Goal: Task Accomplishment & Management: Use online tool/utility

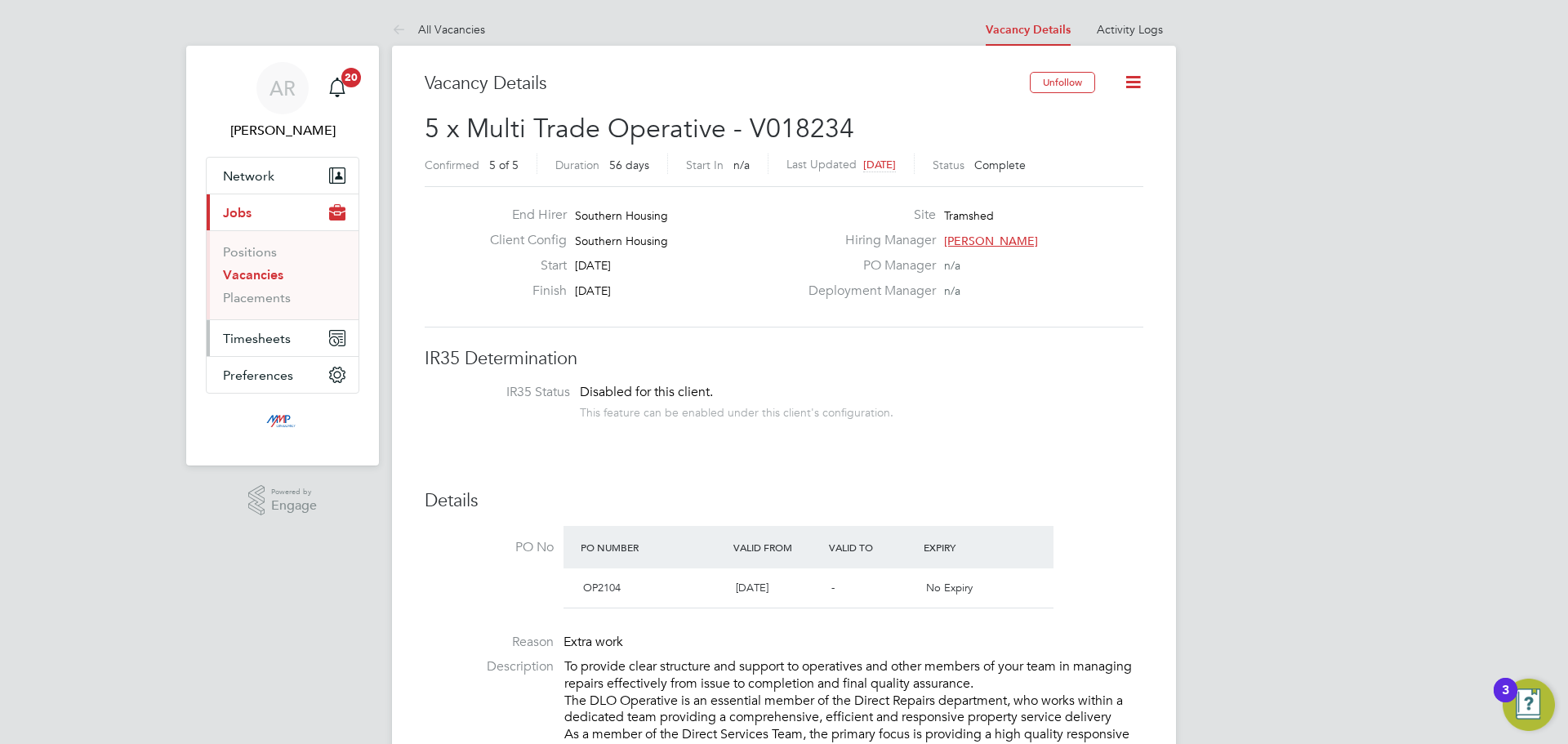
click at [251, 343] on span "Timesheets" at bounding box center [257, 338] width 68 height 16
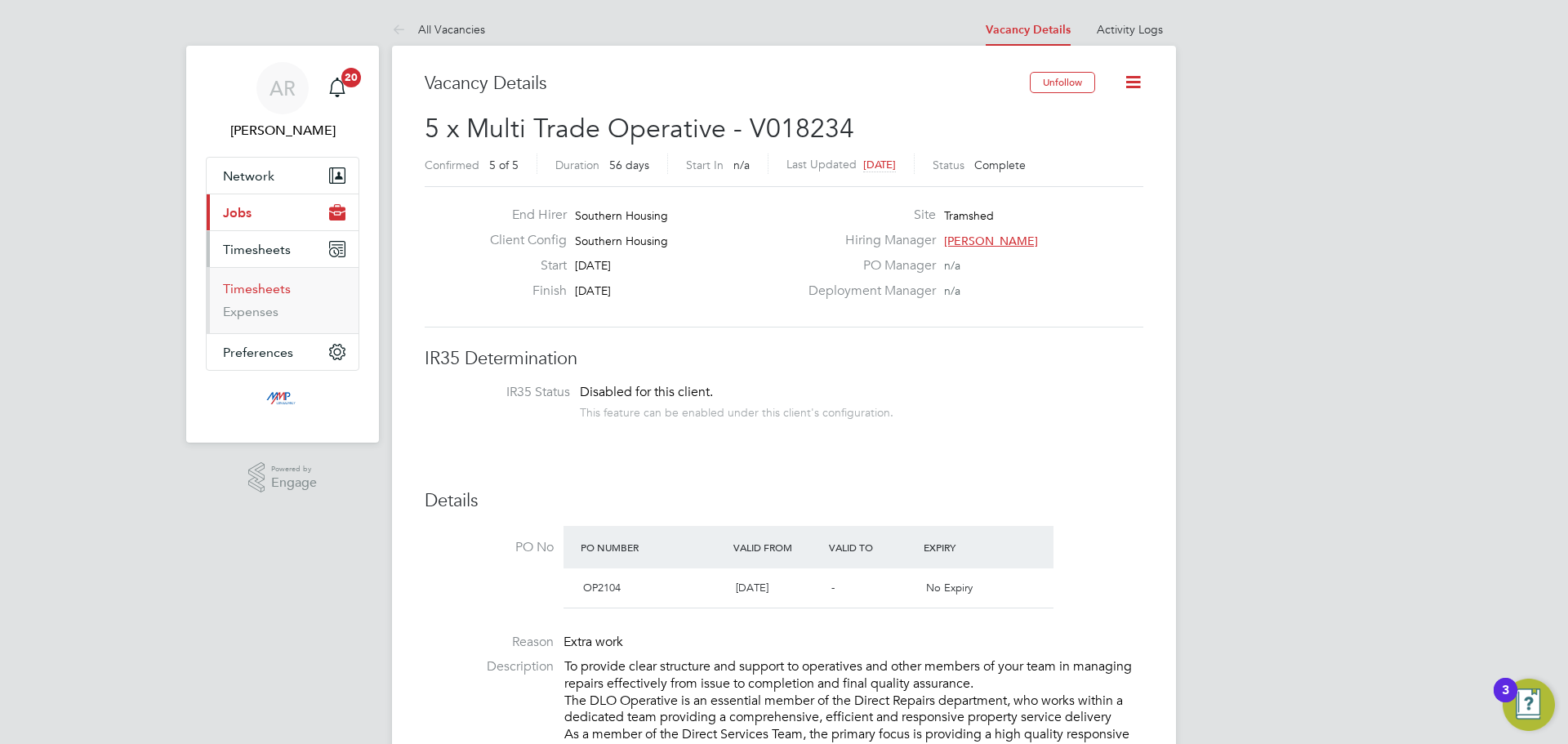
click at [275, 291] on link "Timesheets" at bounding box center [257, 288] width 68 height 16
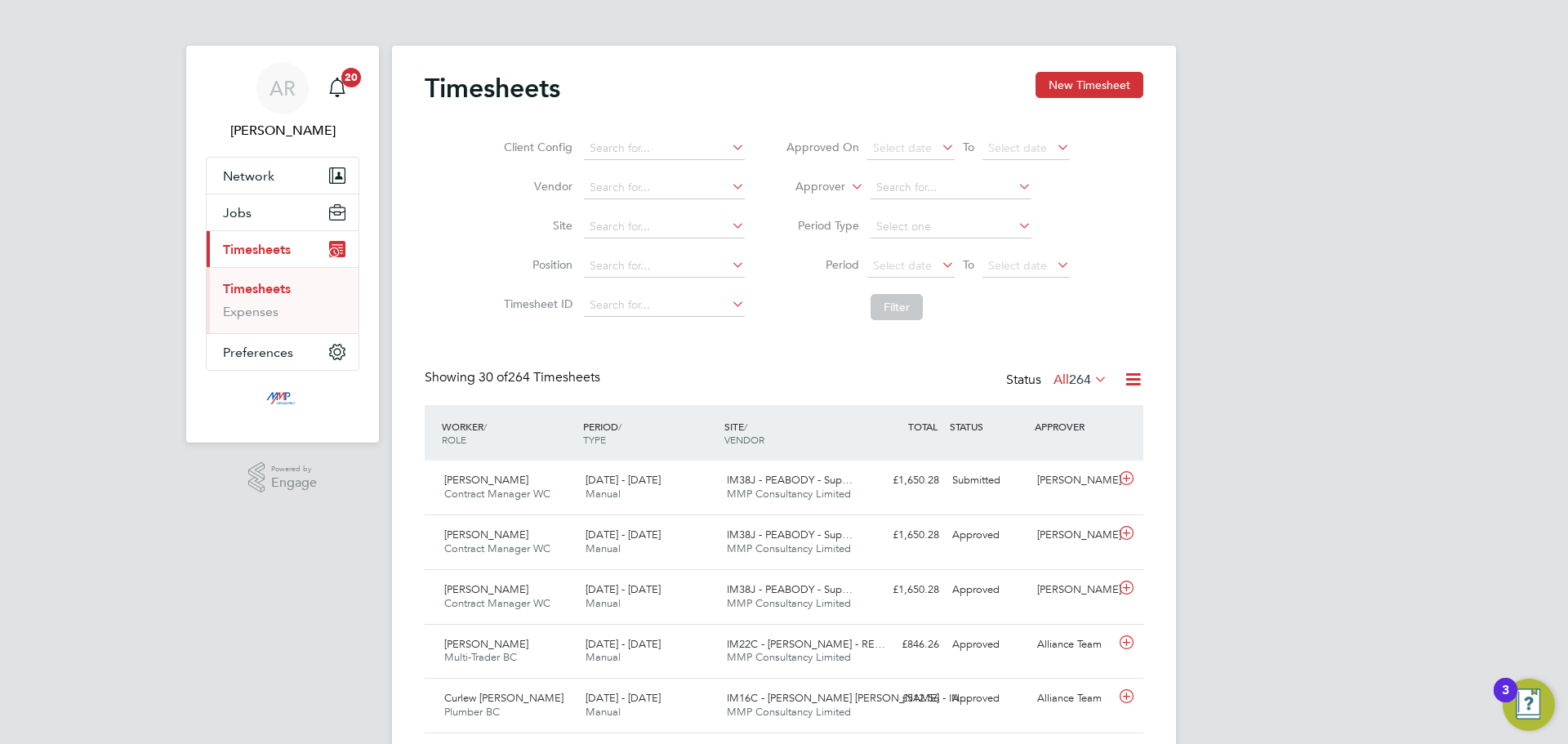
scroll to position [42, 142]
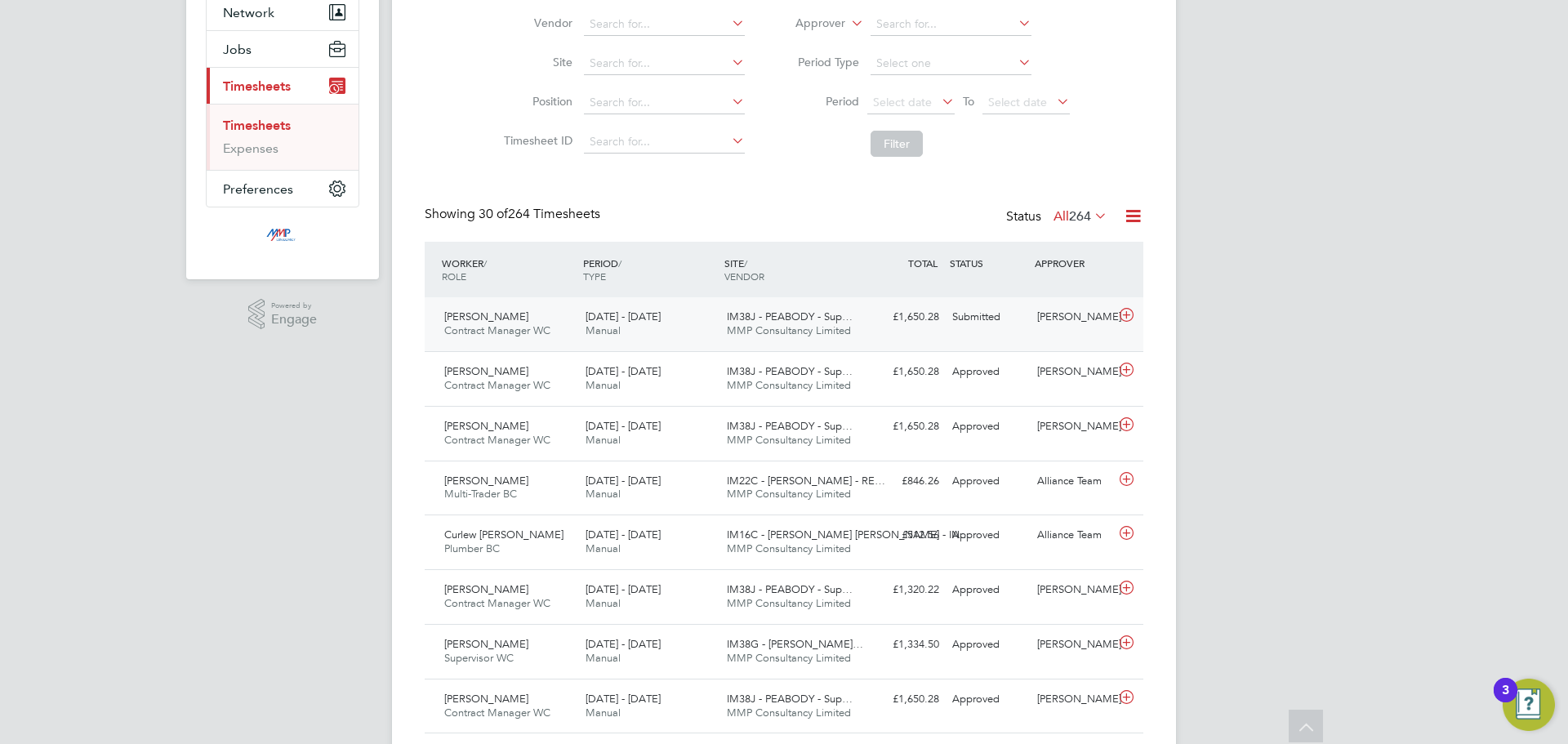
click at [664, 326] on div "[DATE] - [DATE] Manual" at bounding box center [649, 324] width 142 height 41
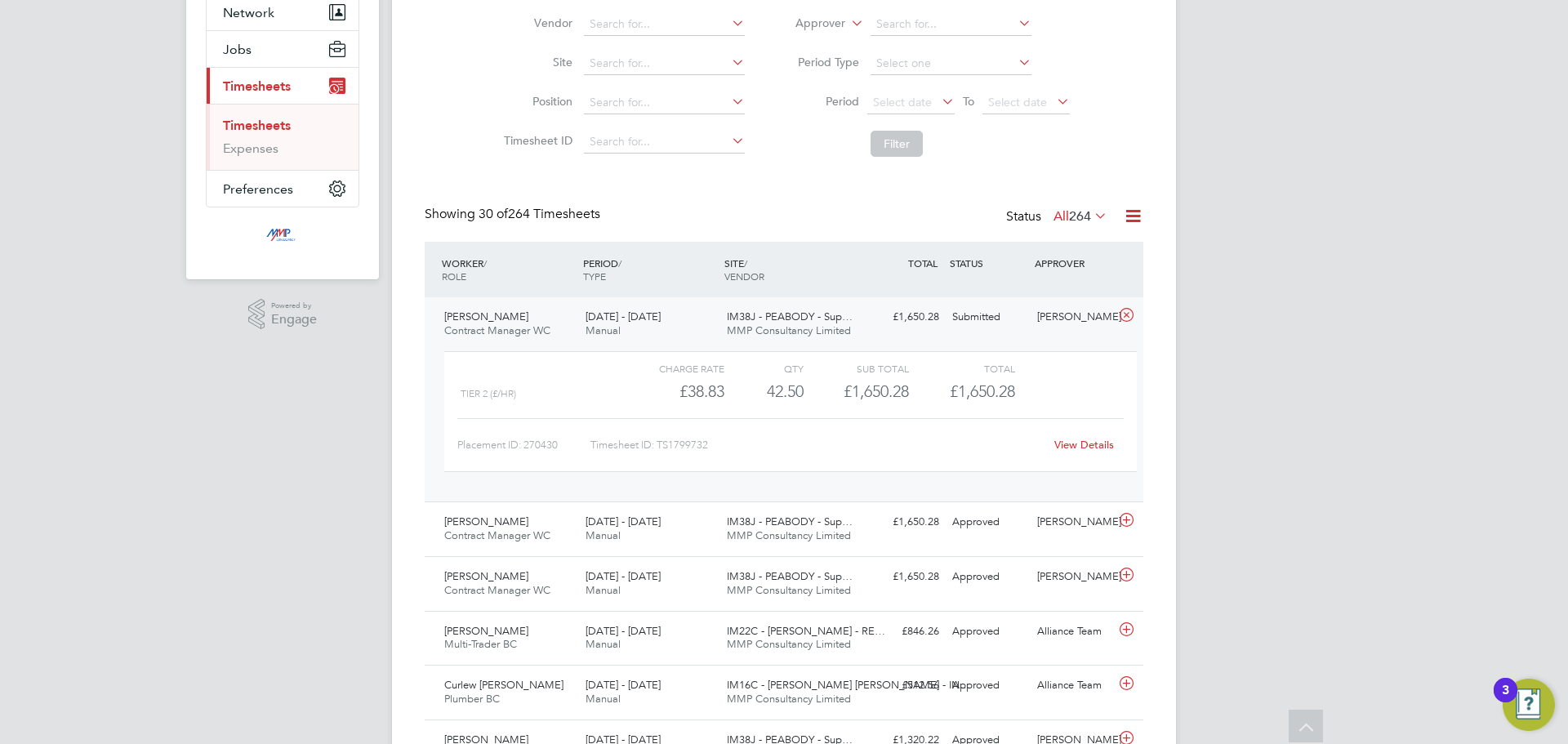
click at [1061, 441] on link "View Details" at bounding box center [1084, 444] width 60 height 14
